Goal: Find specific page/section: Find specific page/section

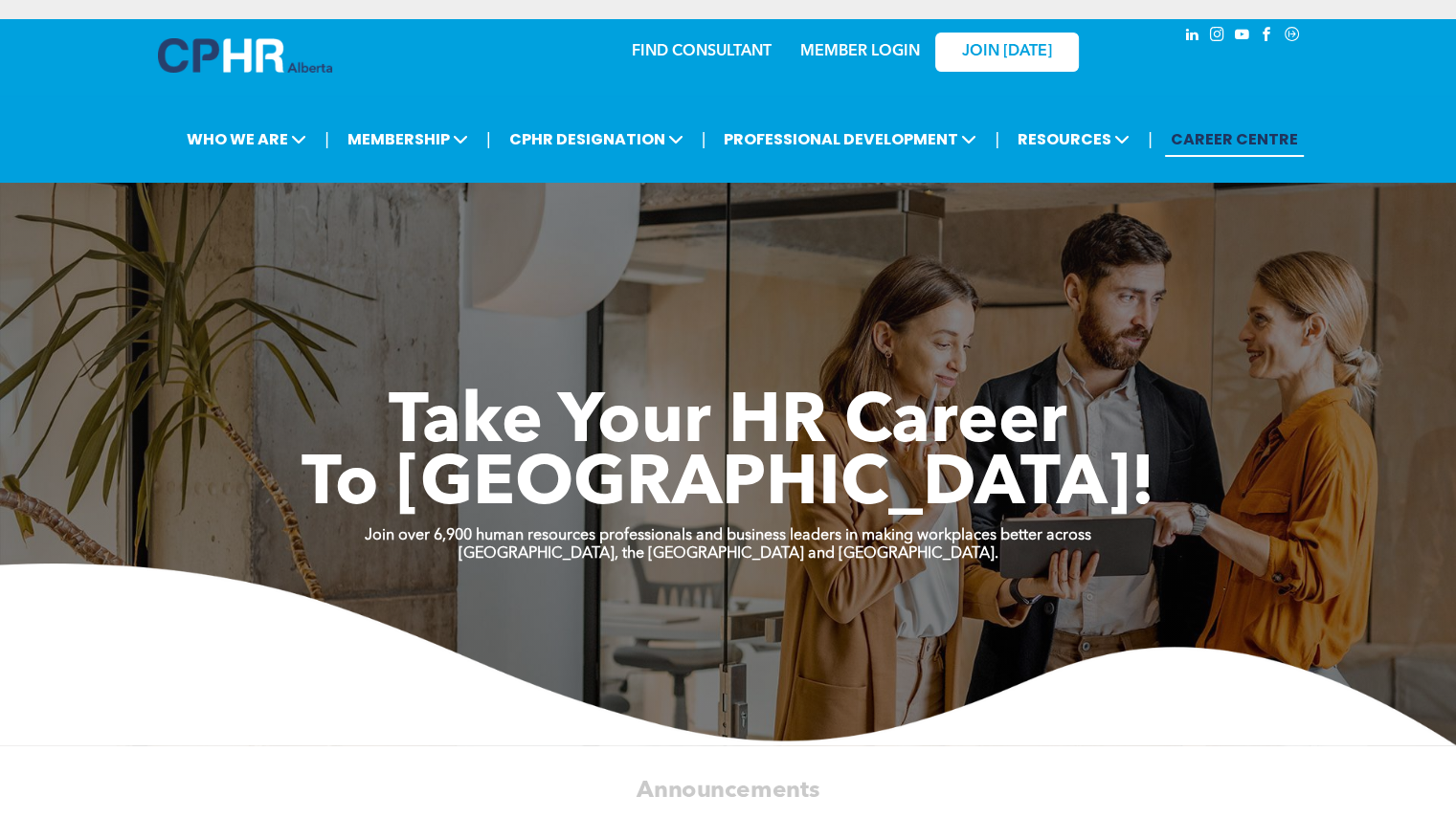
click at [850, 44] on link "MEMBER LOGIN" at bounding box center [860, 52] width 120 height 16
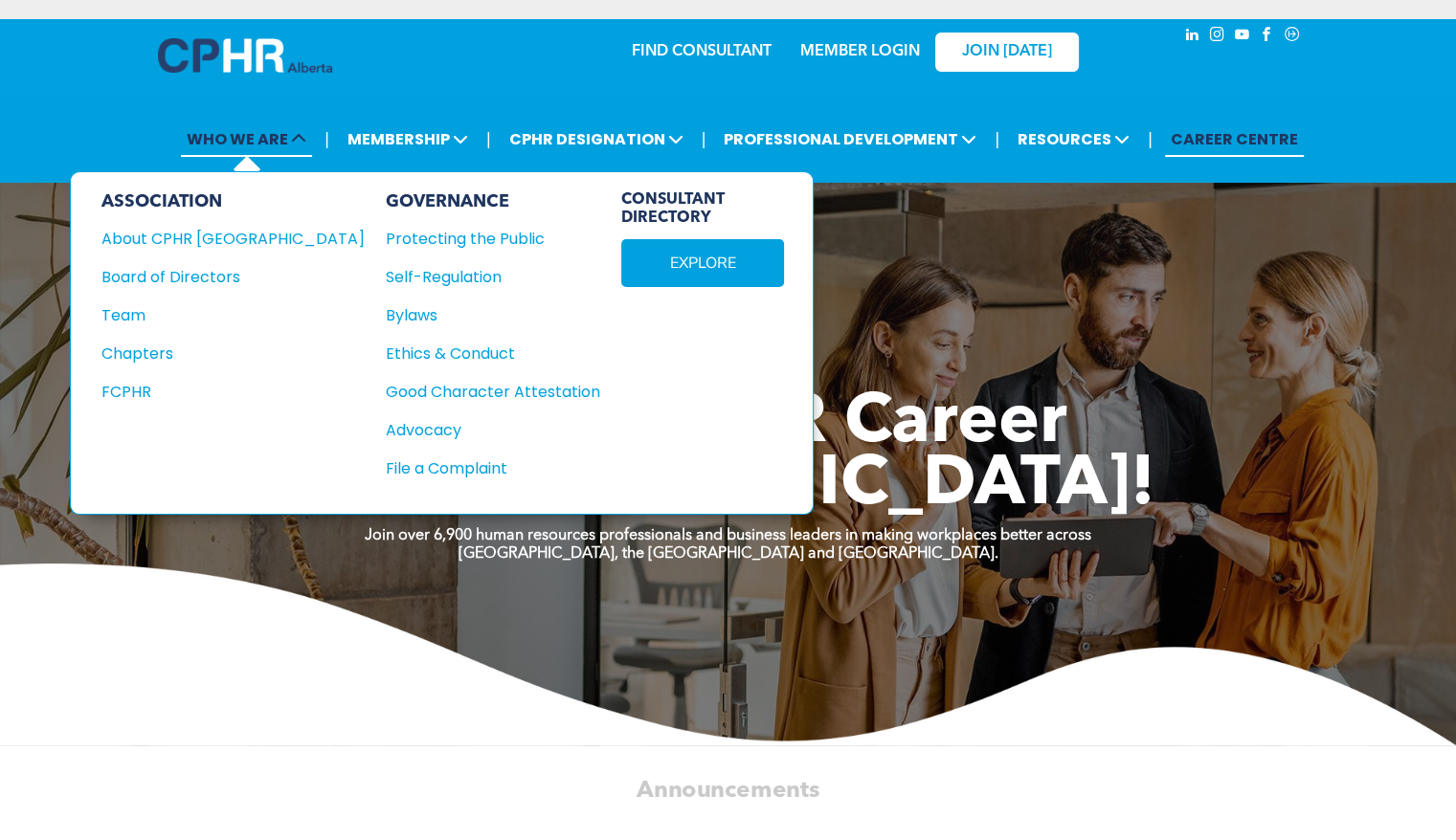
click at [245, 131] on span "WHO WE ARE" at bounding box center [246, 139] width 132 height 35
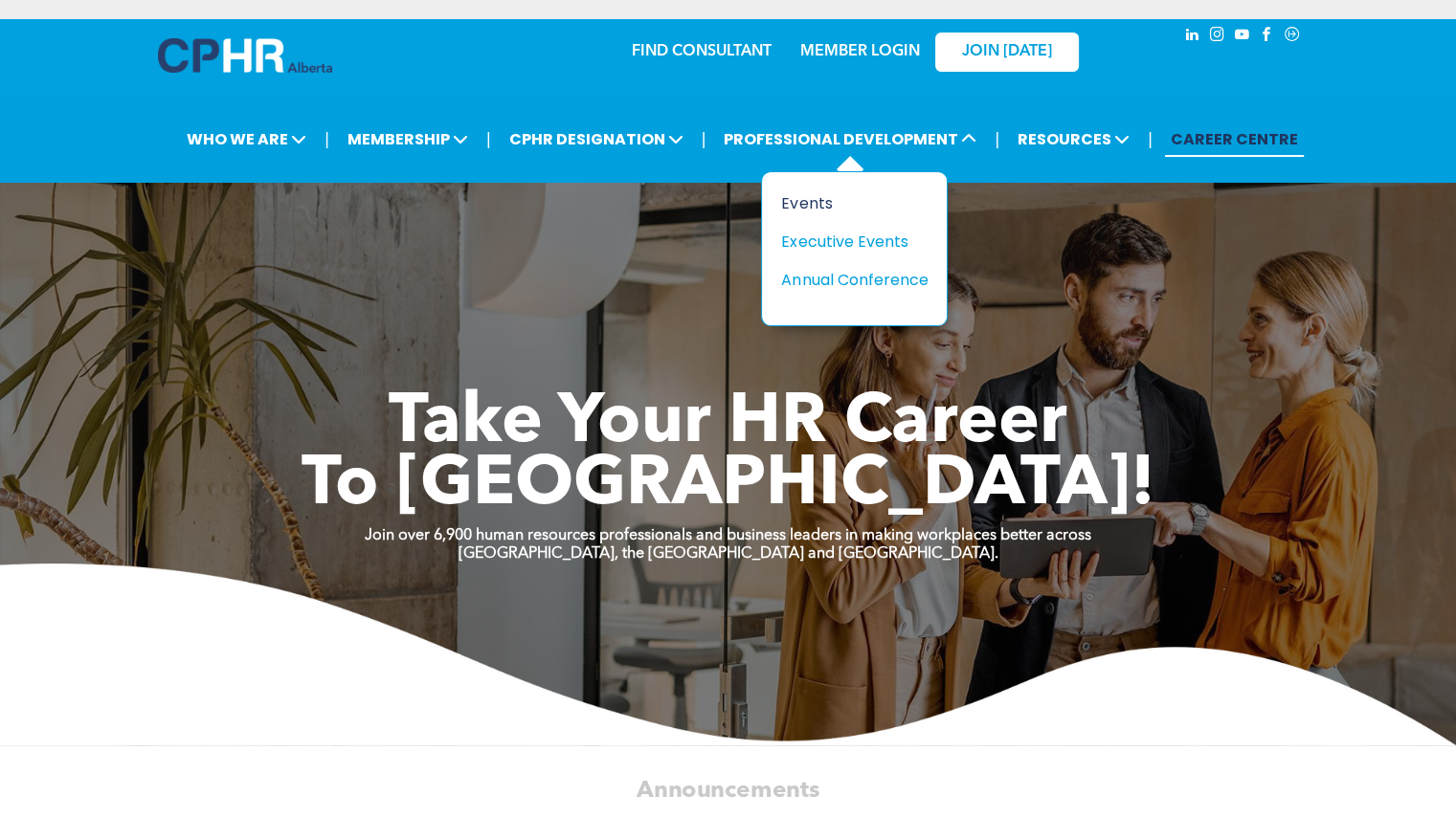
click at [826, 206] on div "Events" at bounding box center [847, 203] width 133 height 24
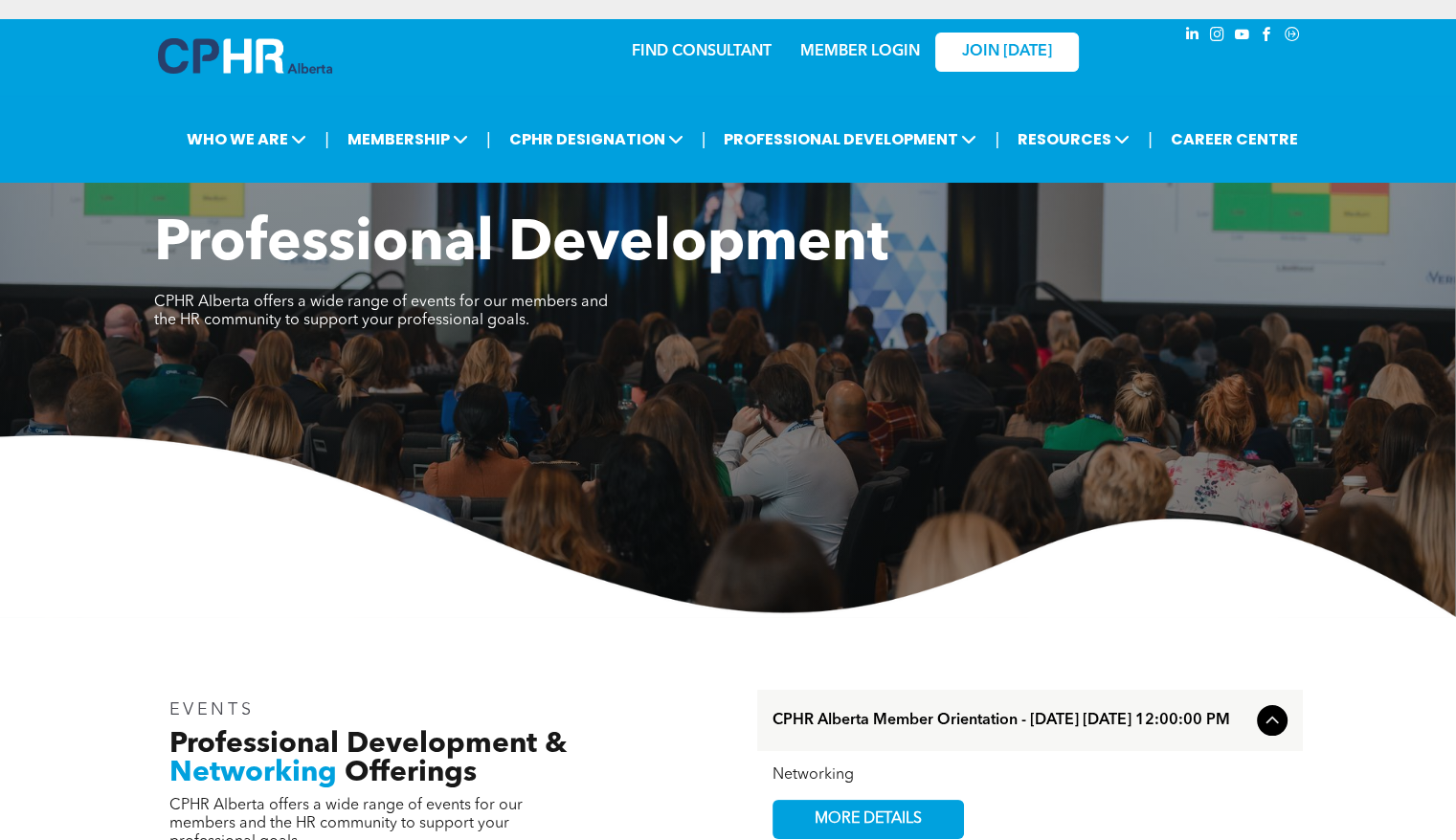
click at [851, 46] on link "MEMBER LOGIN" at bounding box center [860, 52] width 120 height 16
